Goal: Find specific page/section: Find specific page/section

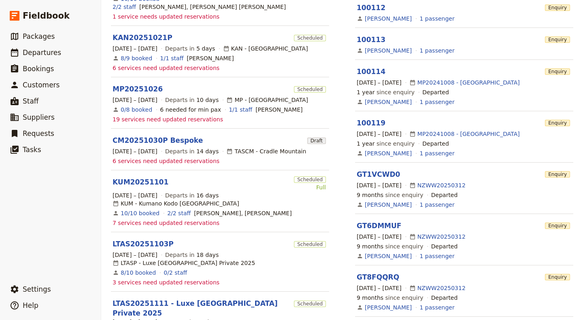
scroll to position [231, 0]
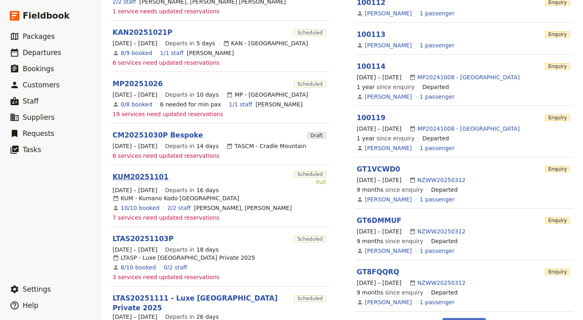
click at [129, 172] on link "KUM20251101" at bounding box center [141, 177] width 56 height 10
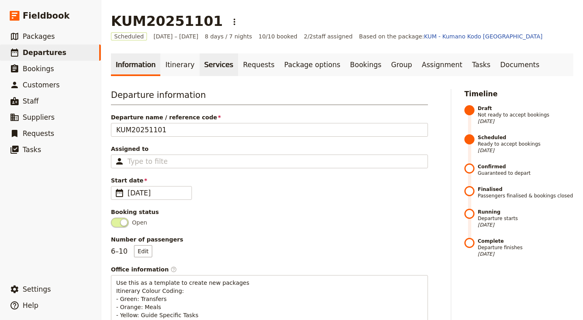
click at [203, 61] on link "Services" at bounding box center [219, 64] width 39 height 23
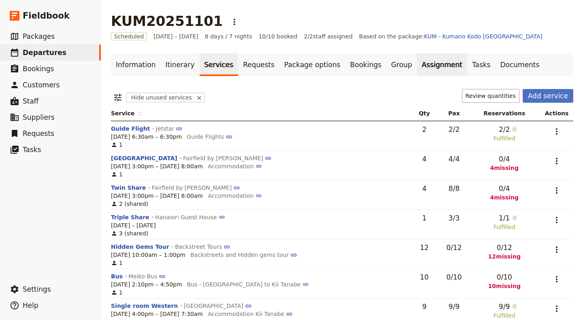
click at [417, 62] on link "Assignment" at bounding box center [442, 64] width 50 height 23
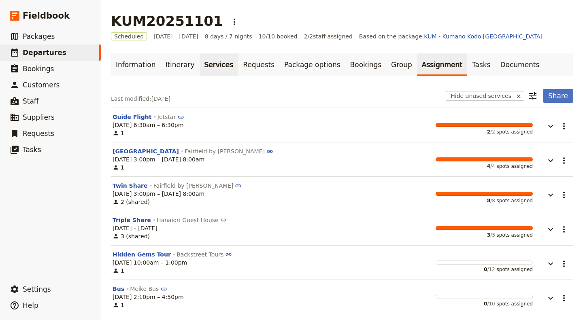
click at [206, 59] on link "Services" at bounding box center [219, 64] width 39 height 23
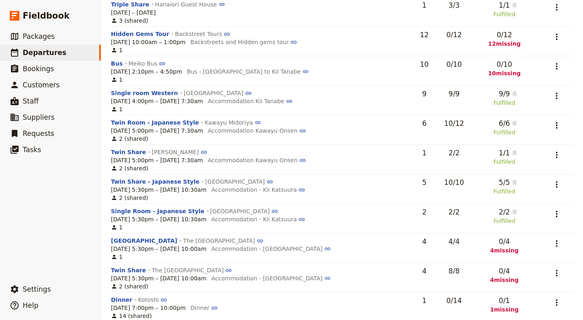
scroll to position [238, 0]
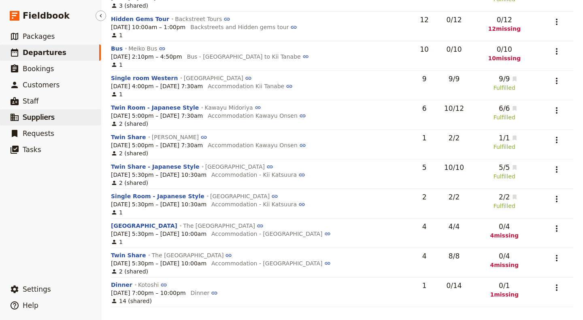
click at [38, 119] on span "Suppliers" at bounding box center [39, 117] width 32 height 8
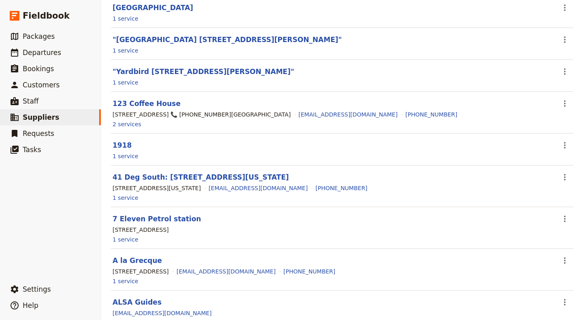
scroll to position [90, 0]
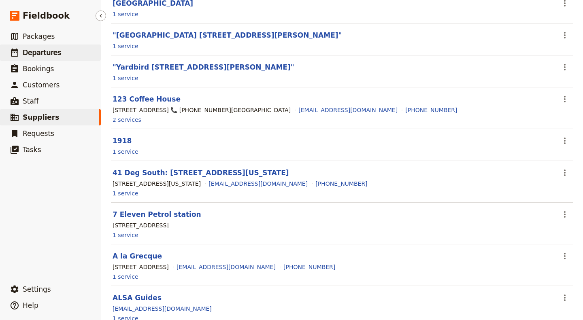
click at [37, 52] on span "Departures" at bounding box center [42, 53] width 38 height 8
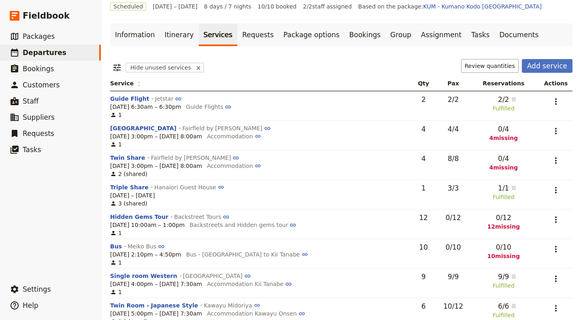
scroll to position [0, 1]
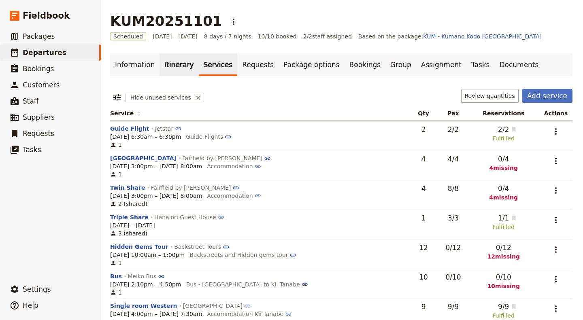
click at [168, 60] on link "Itinerary" at bounding box center [179, 64] width 39 height 23
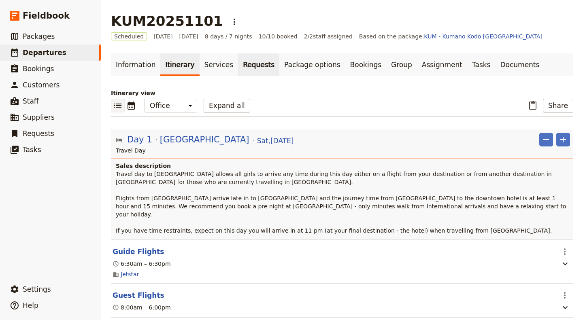
click at [239, 64] on link "Requests" at bounding box center [258, 64] width 41 height 23
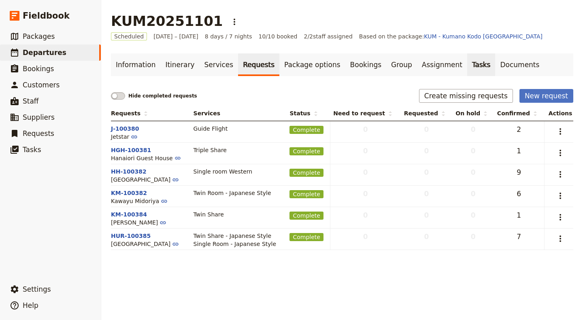
click at [467, 61] on link "Tasks" at bounding box center [481, 64] width 28 height 23
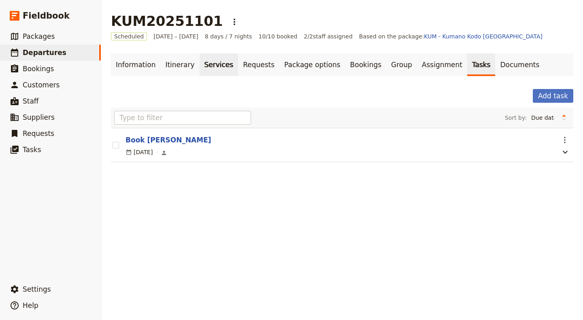
click at [202, 64] on link "Services" at bounding box center [219, 64] width 39 height 23
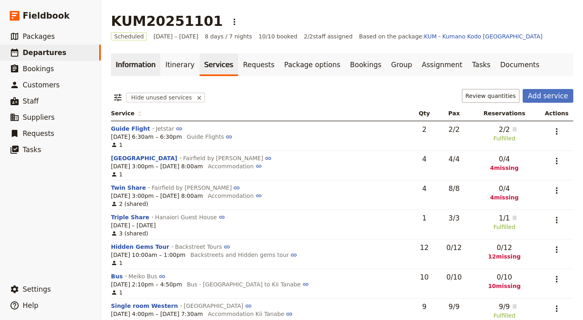
click at [126, 61] on link "Information" at bounding box center [135, 64] width 49 height 23
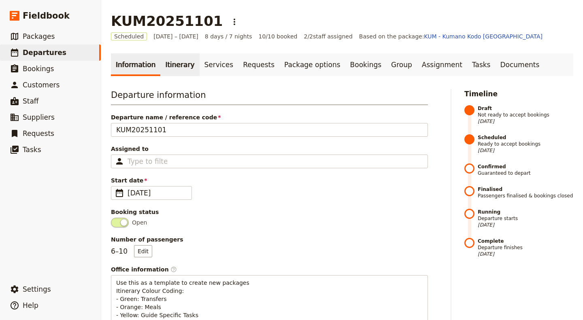
click at [173, 64] on link "Itinerary" at bounding box center [179, 64] width 39 height 23
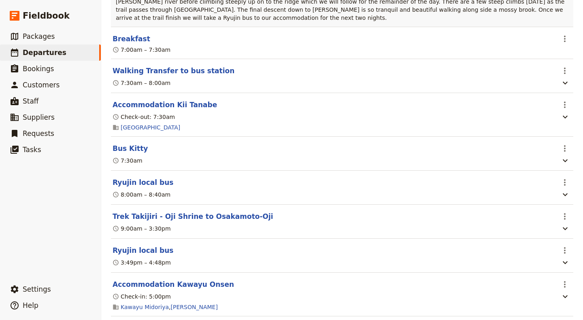
scroll to position [1135, 0]
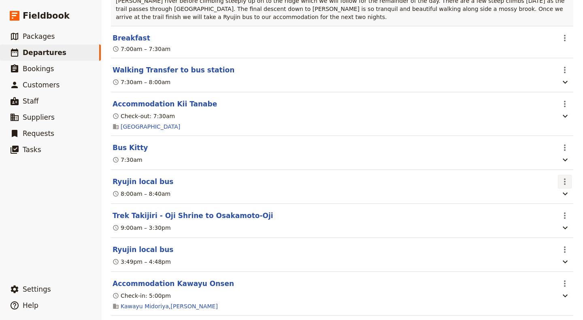
click at [560, 183] on icon "Actions" at bounding box center [565, 182] width 10 height 10
click at [513, 200] on span "Edit this itinerary item" at bounding box center [521, 204] width 64 height 8
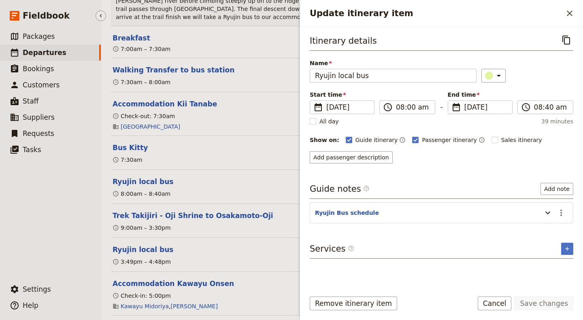
click at [47, 208] on ul "​ Packages ​ Departures ​ Bookings ​ Customers ​ Staff ​ Suppliers ​ Requests ​…" at bounding box center [50, 153] width 101 height 250
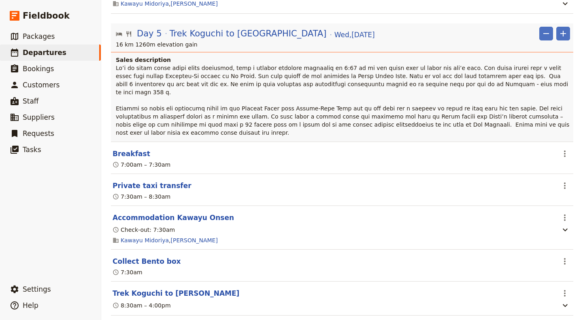
scroll to position [2097, 0]
click at [266, 7] on div "Kawayu Midoriya , [PERSON_NAME]" at bounding box center [334, 4] width 444 height 10
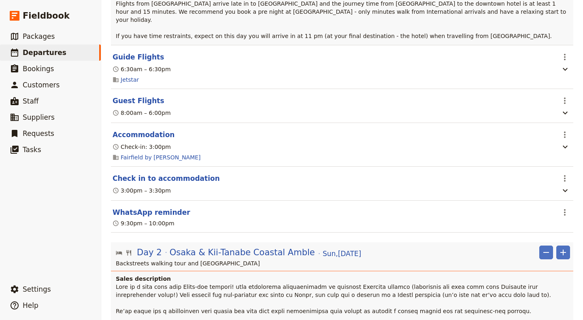
scroll to position [0, 0]
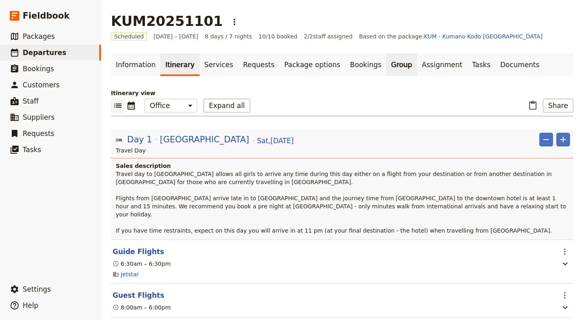
click at [386, 66] on link "Group" at bounding box center [401, 64] width 31 height 23
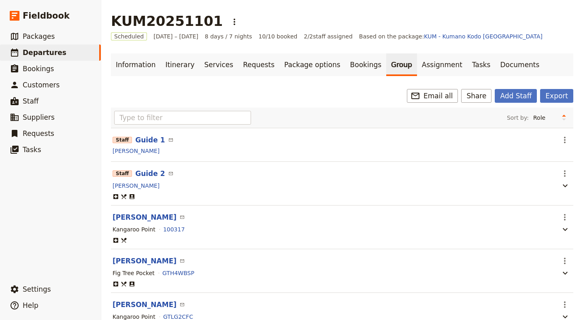
scroll to position [40, 0]
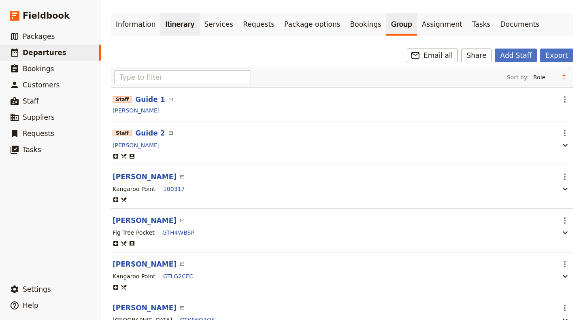
click at [170, 26] on link "Itinerary" at bounding box center [179, 24] width 39 height 23
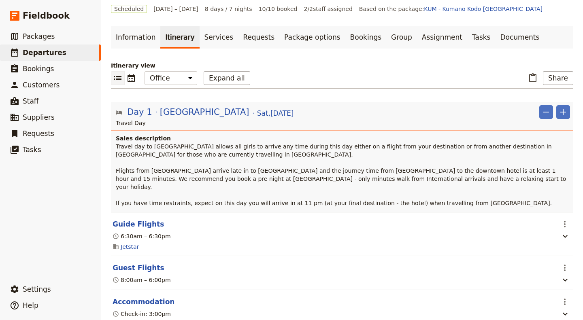
scroll to position [27, 0]
click at [200, 38] on link "Services" at bounding box center [219, 37] width 39 height 23
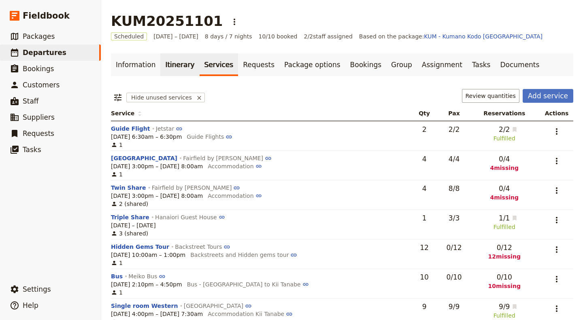
click at [167, 64] on link "Itinerary" at bounding box center [179, 64] width 39 height 23
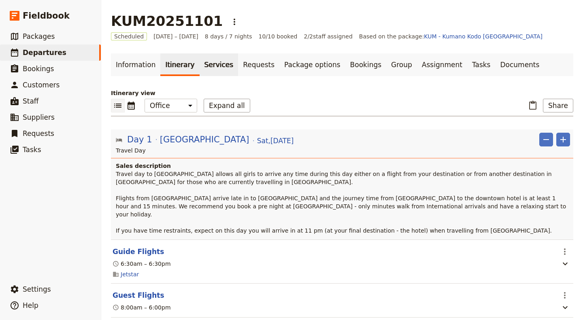
click at [205, 65] on link "Services" at bounding box center [219, 64] width 39 height 23
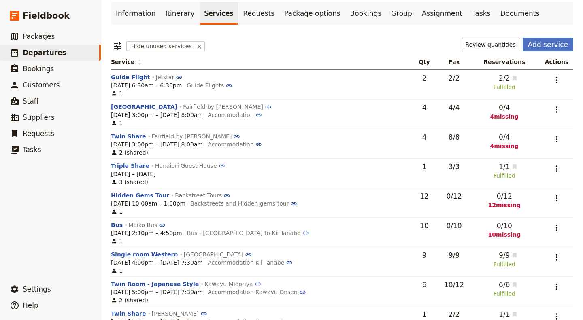
scroll to position [52, 0]
